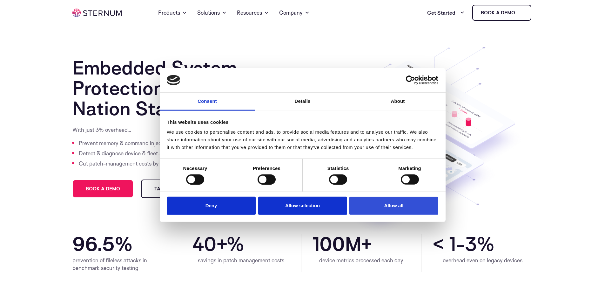
click at [384, 208] on button "Allow all" at bounding box center [394, 205] width 89 height 18
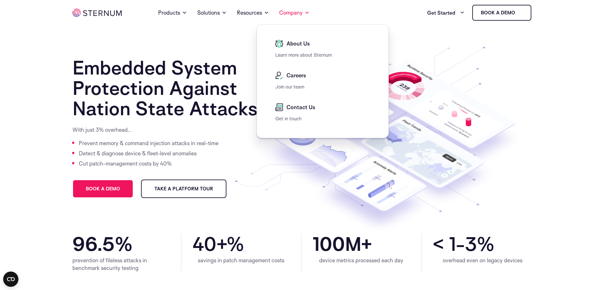
click at [291, 40] on span "About Us" at bounding box center [297, 44] width 25 height 8
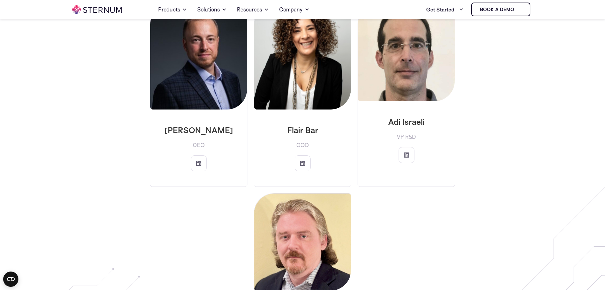
scroll to position [983, 0]
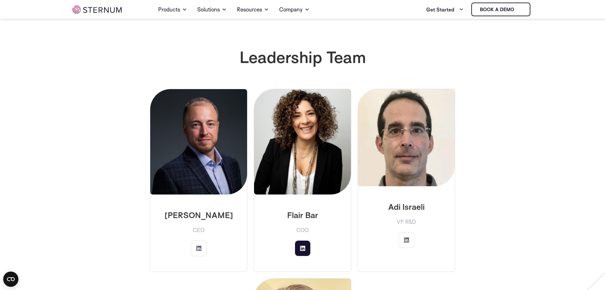
click at [299, 240] on link at bounding box center [303, 248] width 16 height 16
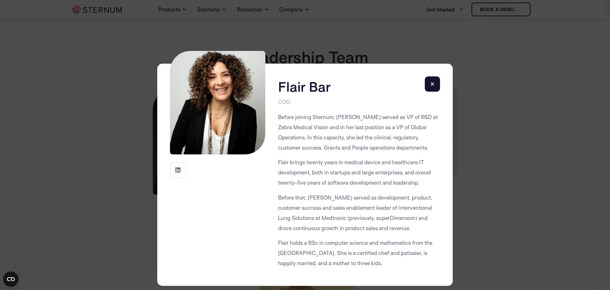
click at [434, 84] on rect at bounding box center [432, 83] width 15 height 15
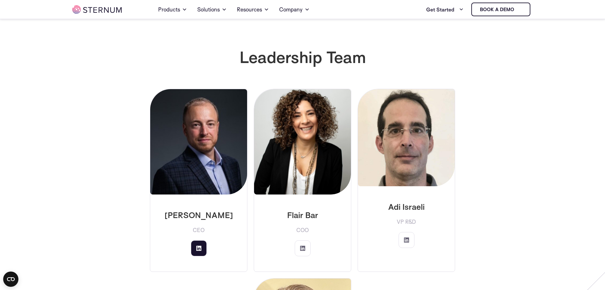
click at [197, 240] on link at bounding box center [199, 248] width 16 height 16
